Goal: Task Accomplishment & Management: Use online tool/utility

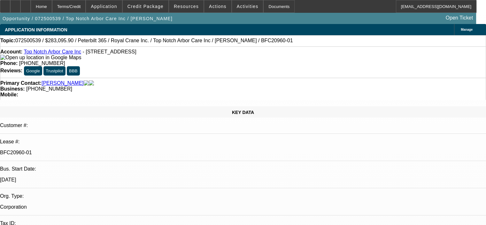
select select "0"
select select "2"
select select "0"
select select "6"
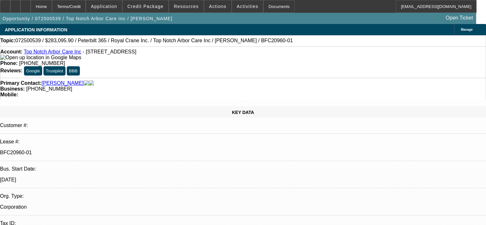
select select "0.15"
select select "2"
select select "0"
select select "6"
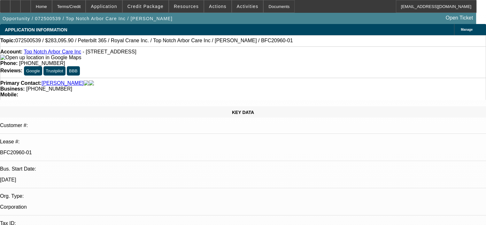
select select "0.15"
select select "2"
select select "0"
select select "6"
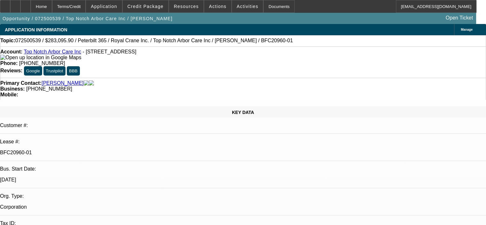
select select "0.15"
select select "2"
select select "0"
select select "6"
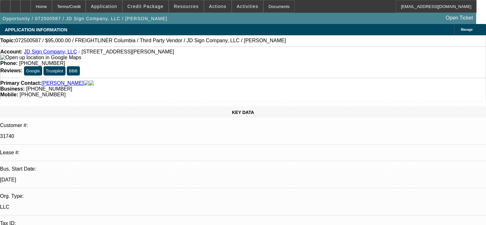
select select "0"
select select "2"
select select "0"
select select "6"
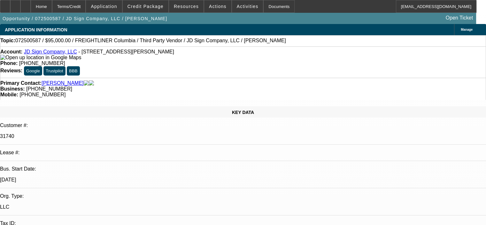
select select "0"
select select "2"
select select "0"
select select "6"
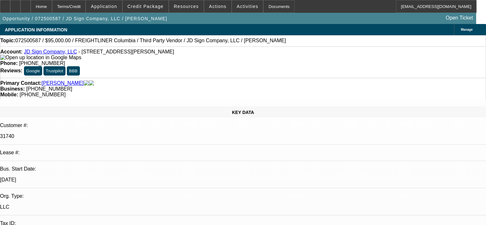
select select "0"
select select "2"
select select "0"
select select "6"
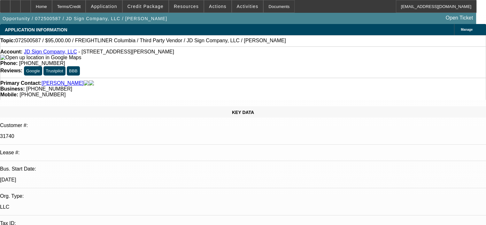
select select "0"
select select "6"
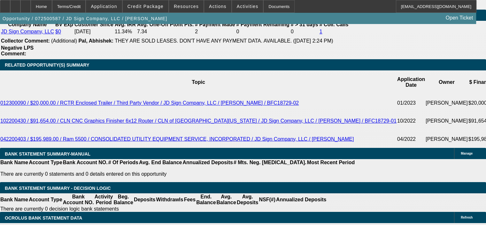
scroll to position [1086, 0]
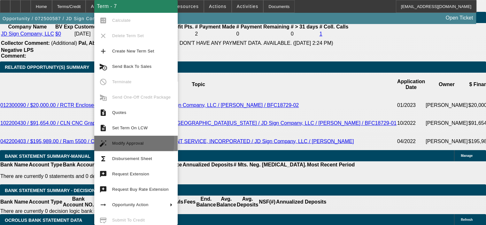
click at [102, 141] on mat-icon "auto_fix_high" at bounding box center [103, 143] width 8 height 8
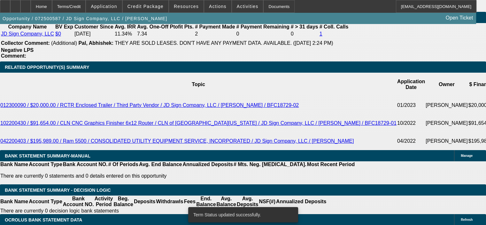
select select "0"
select select "2"
select select "0"
select select "6"
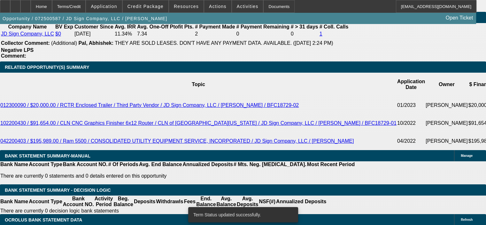
select select "0"
select select "2"
select select "0"
select select "6"
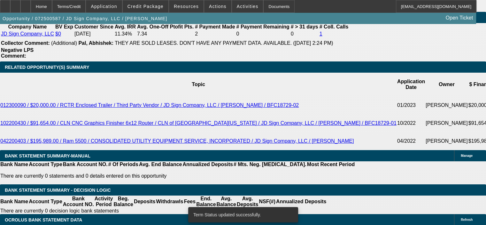
select select "0"
select select "2"
select select "0"
select select "6"
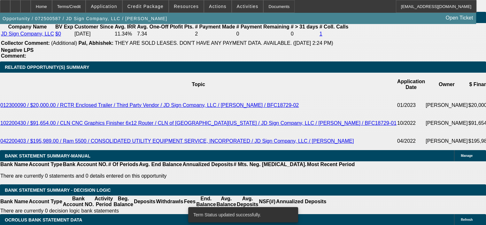
select select "0"
select select "2"
select select "0"
select select "6"
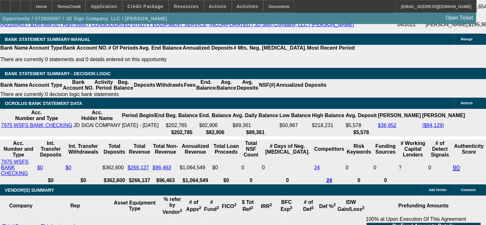
scroll to position [1214, 0]
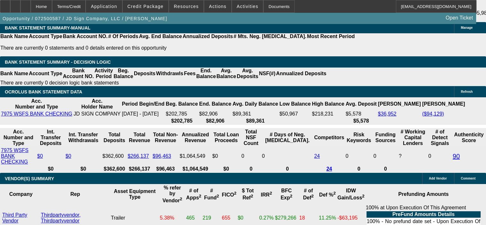
drag, startPoint x: 118, startPoint y: 114, endPoint x: 168, endPoint y: 113, distance: 50.2
type input "1"
type input "UNKNOWN"
type input "14"
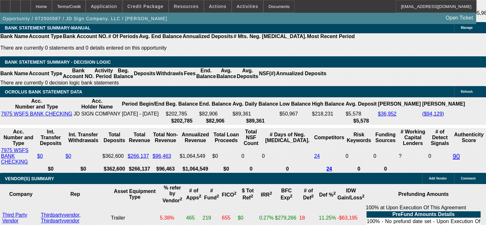
type input "$2,596.02"
type input "14."
type input "$5,192.04"
type input "$2,019.84"
type input "$4,039.68"
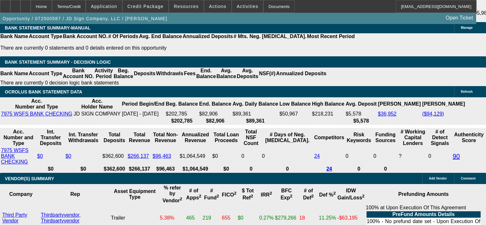
type input "14.5"
type input "$2,619.91"
type input "$5,239.82"
type input "14.5"
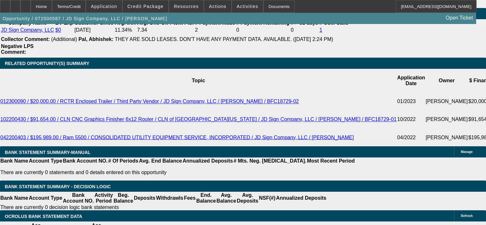
scroll to position [1086, 0]
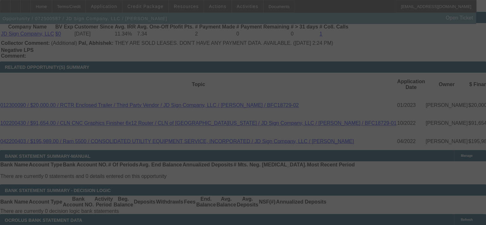
select select "0"
select select "2"
select select "0"
select select "6"
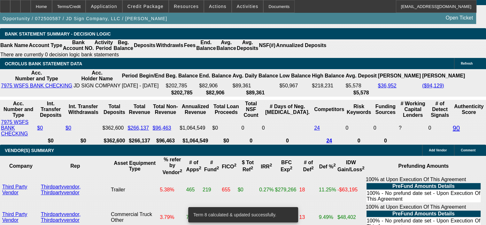
scroll to position [1246, 0]
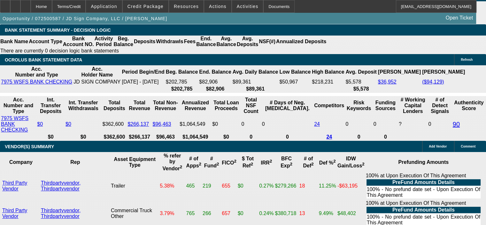
drag, startPoint x: 120, startPoint y: 80, endPoint x: 144, endPoint y: 79, distance: 24.0
type input "UNKNOWN"
type input "14"
type input "$4,039.68"
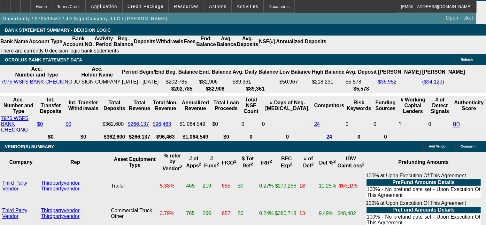
type input "$2,019.84"
type input "14.2"
type input "$5,192.04"
type input "$2,596.02"
type input "14.2"
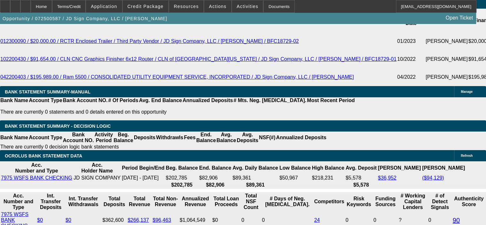
scroll to position [1086, 0]
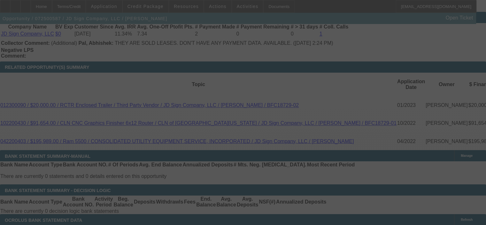
select select "0"
select select "2"
select select "0"
select select "6"
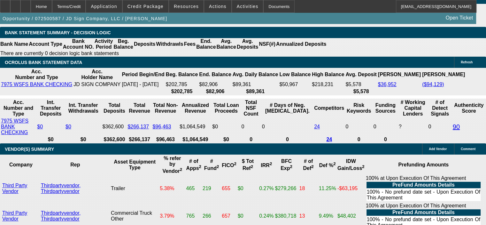
scroll to position [1246, 0]
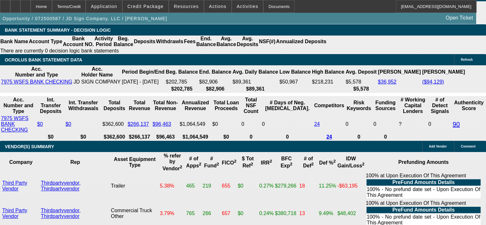
drag, startPoint x: 123, startPoint y: 82, endPoint x: 143, endPoint y: 82, distance: 20.4
type input "1"
type input "UNKNOWN"
type input "14"
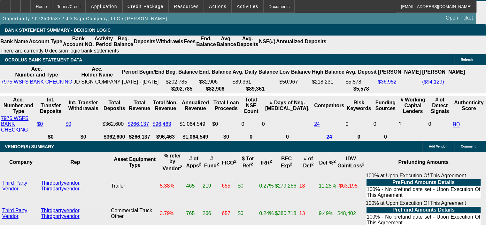
type input "$2,019.84"
type input "14."
type input "$4,039.68"
type input "14.5"
type input "$2,596.02"
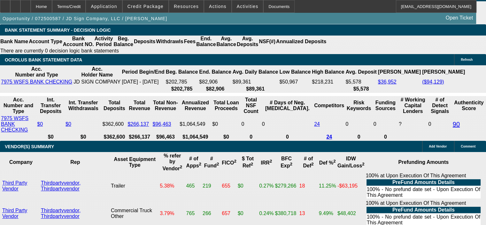
type input "$5,192.04"
type input "$2,619.91"
type input "$5,239.82"
type input "14.5"
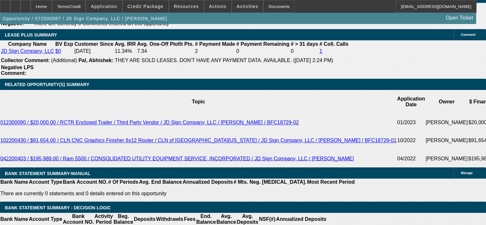
scroll to position [1054, 0]
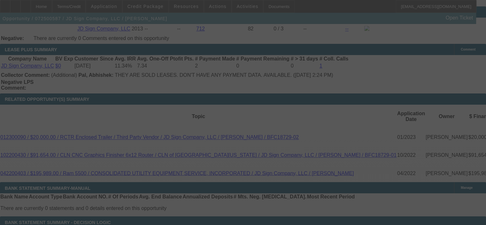
select select "0"
select select "2"
select select "0"
select select "6"
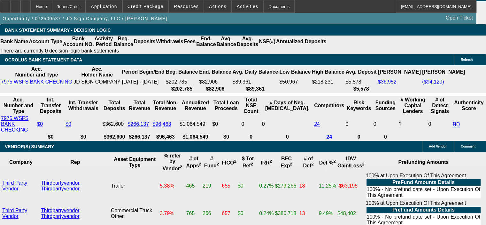
scroll to position [1278, 0]
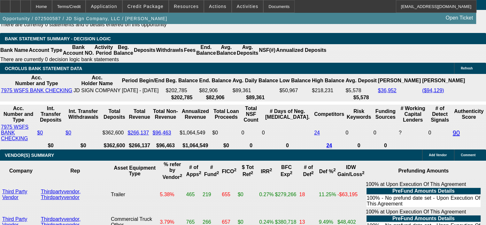
scroll to position [1214, 0]
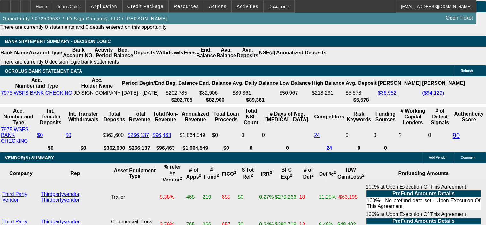
scroll to position [1246, 0]
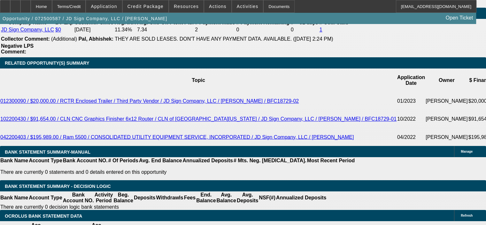
scroll to position [1118, 0]
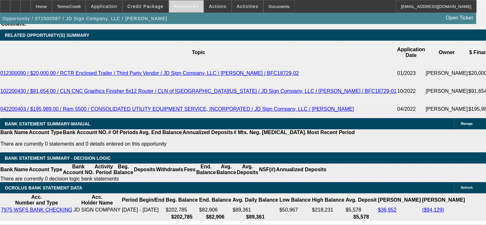
click at [187, 6] on span "Resources" at bounding box center [186, 6] width 25 height 5
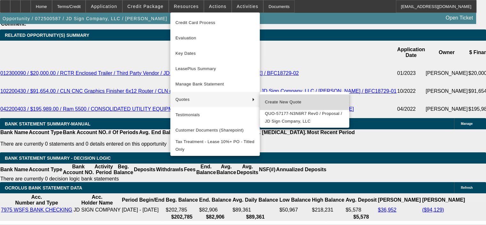
click at [288, 102] on span "Create New Quote" at bounding box center [304, 102] width 79 height 8
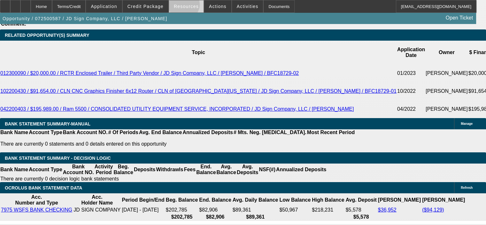
click at [185, 6] on span "Resources" at bounding box center [186, 6] width 25 height 5
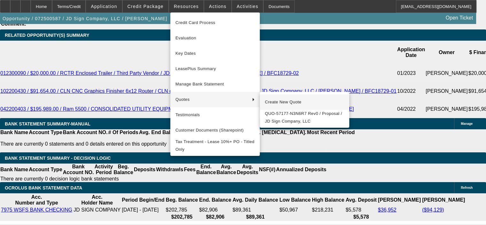
click at [290, 102] on span "Create New Quote" at bounding box center [304, 102] width 79 height 8
